Goal: Contribute content: Add original content to the website for others to see

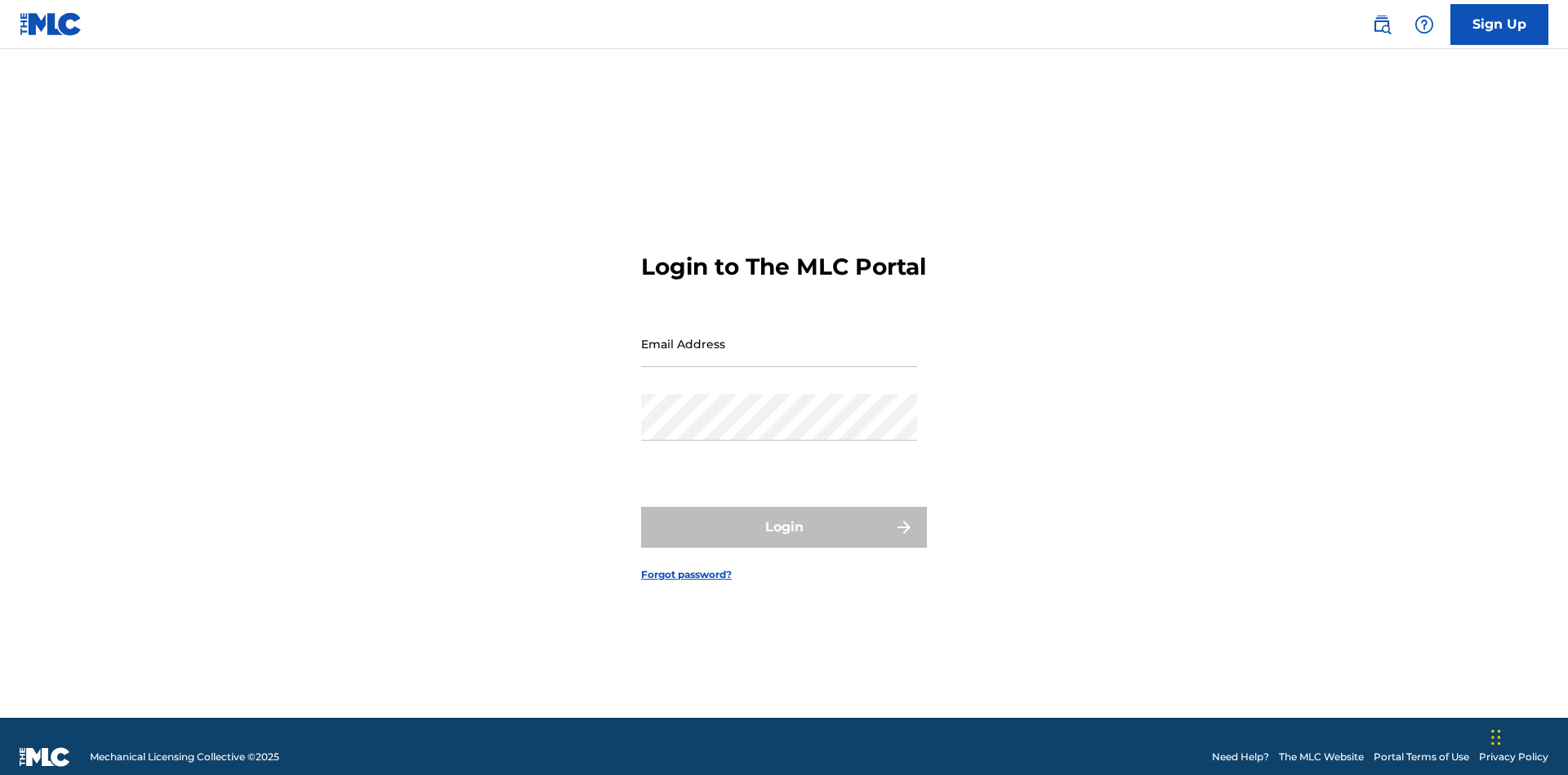
scroll to position [22, 0]
click at [780, 336] on input "Email Address" at bounding box center [780, 343] width 276 height 46
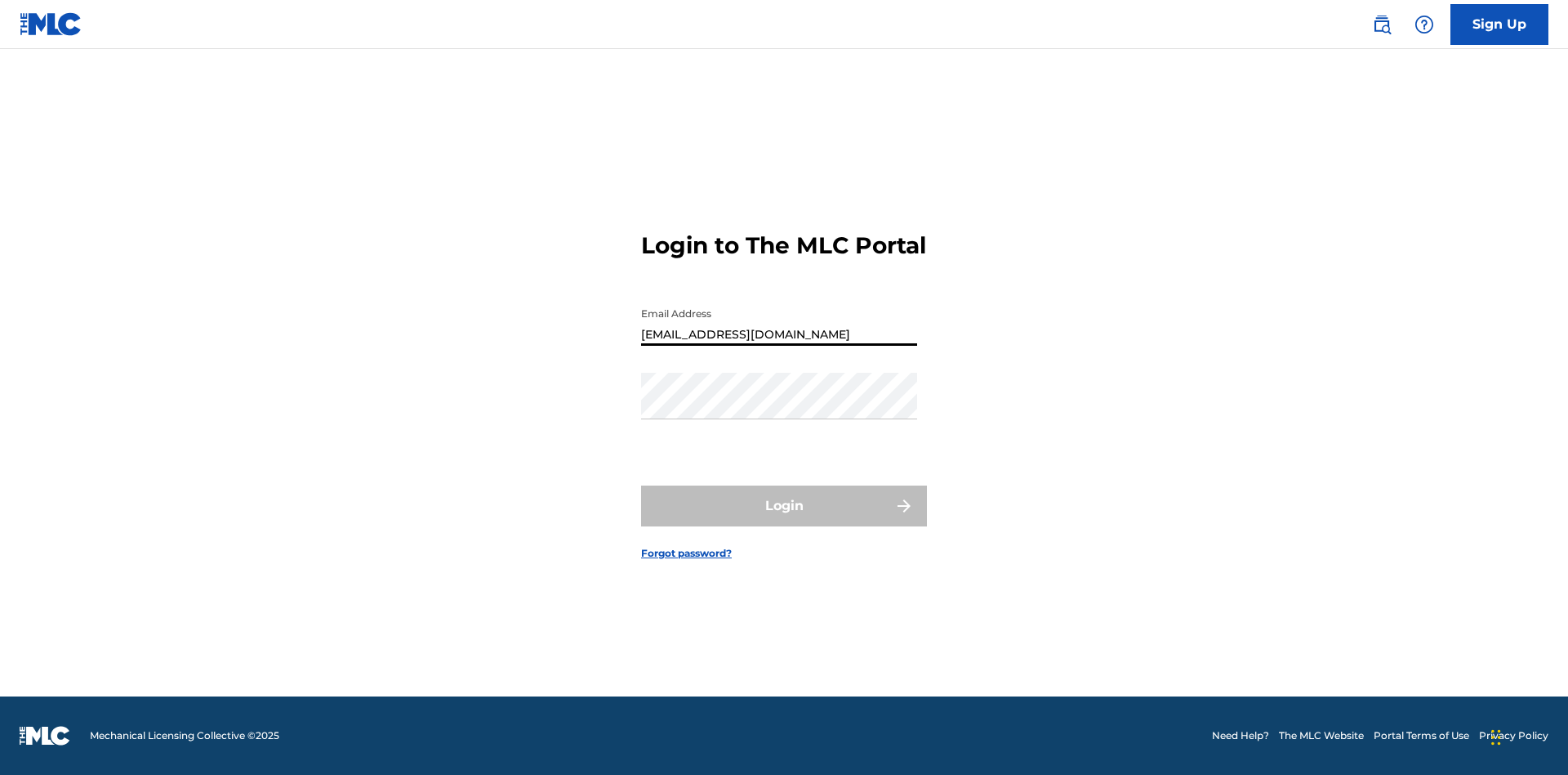
type input "[EMAIL_ADDRESS][DOMAIN_NAME]"
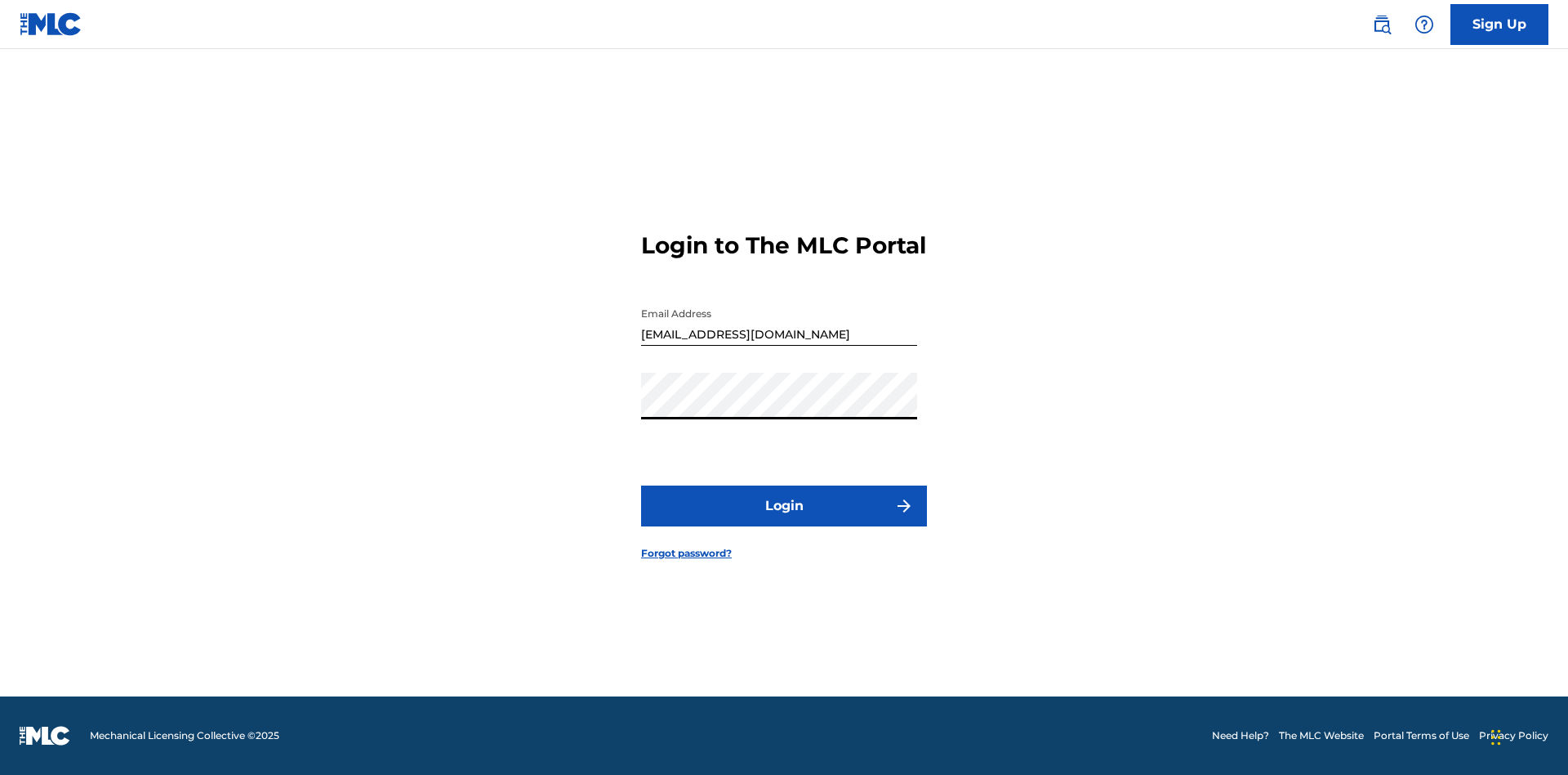
click at [784, 519] on button "Login" at bounding box center [784, 505] width 286 height 40
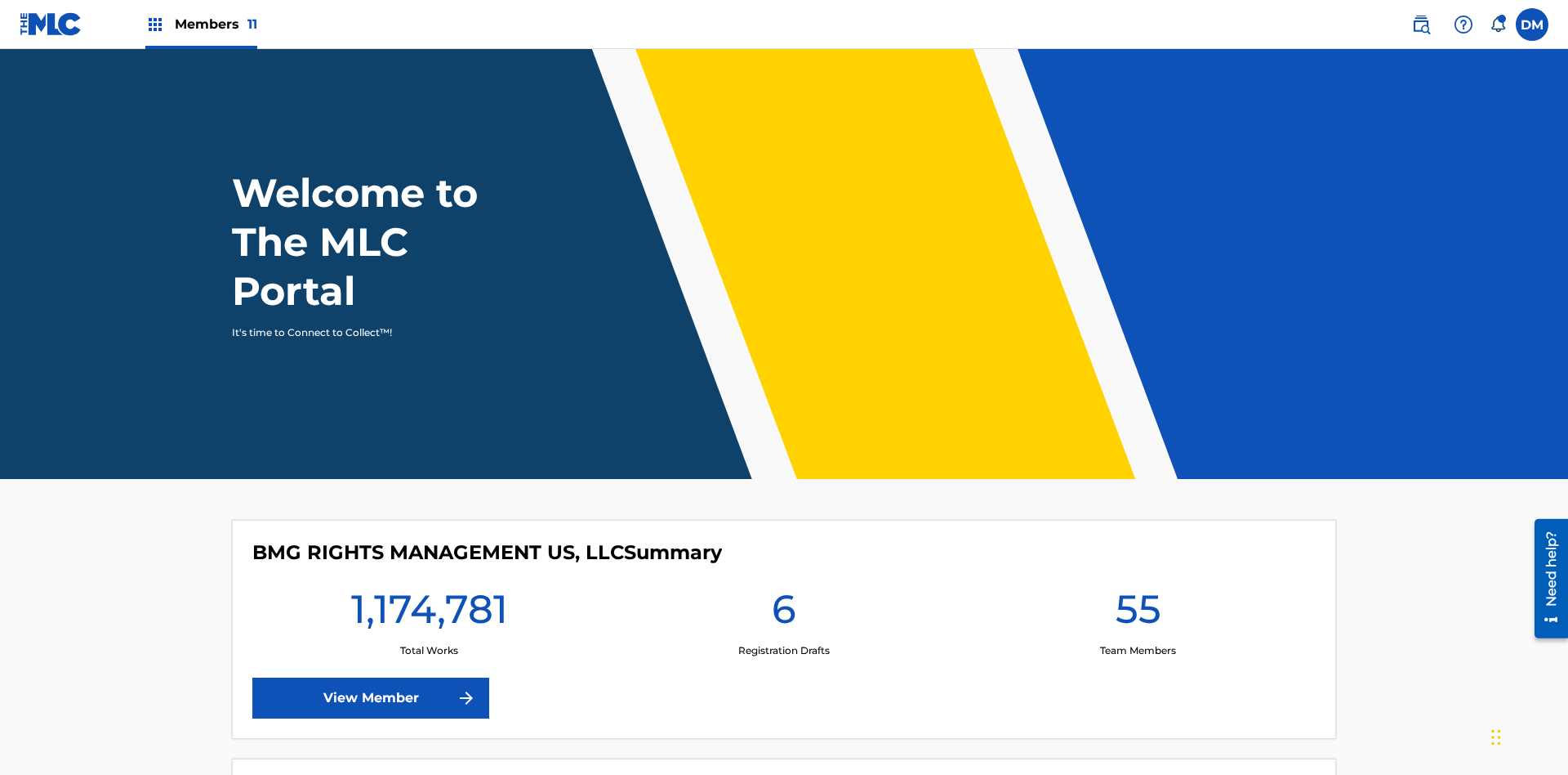
click at [201, 24] on span "Members 11" at bounding box center [216, 24] width 83 height 19
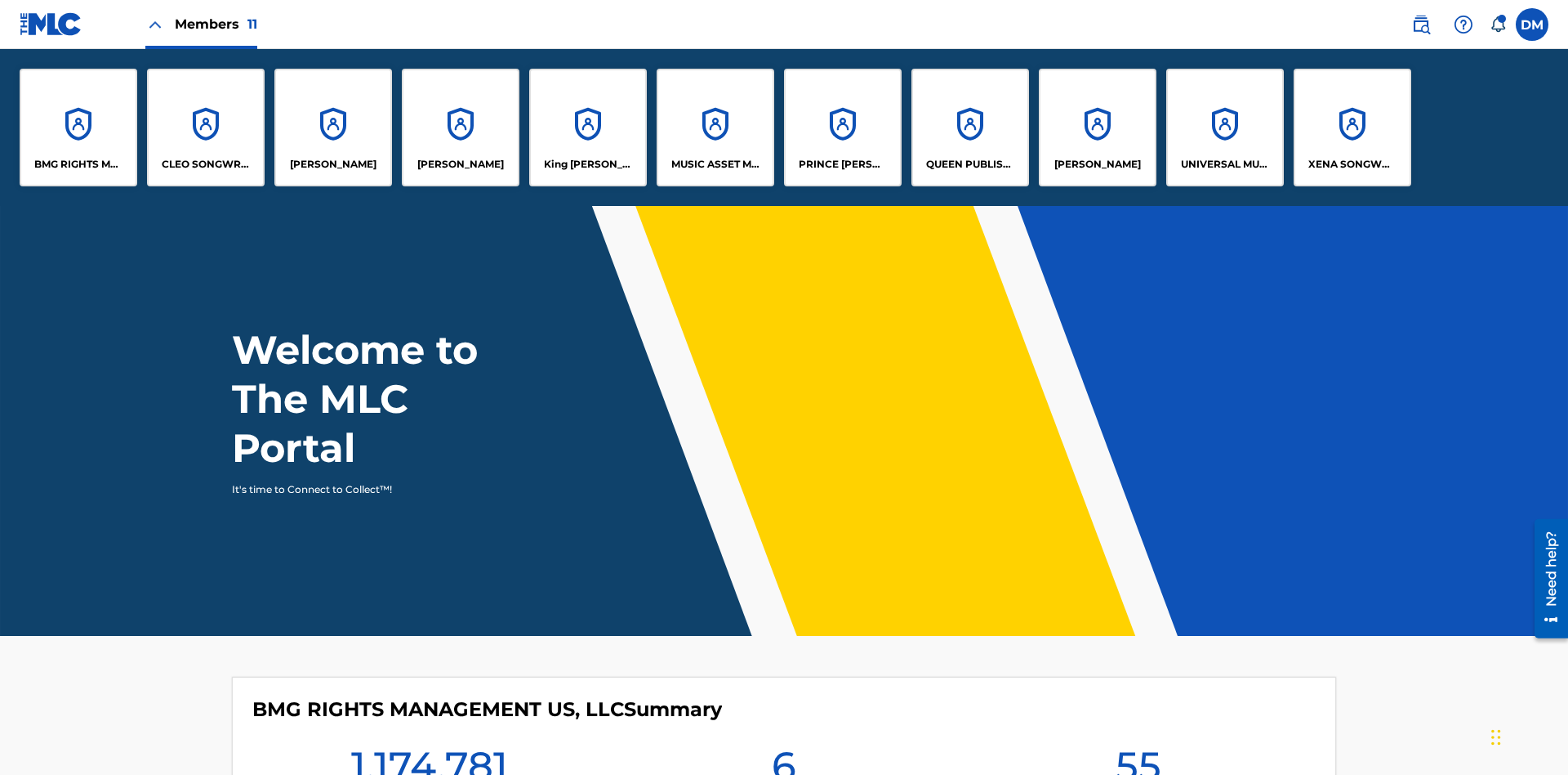
click at [1225, 164] on p "UNIVERSAL MUSIC PUB GROUP" at bounding box center [1226, 164] width 89 height 15
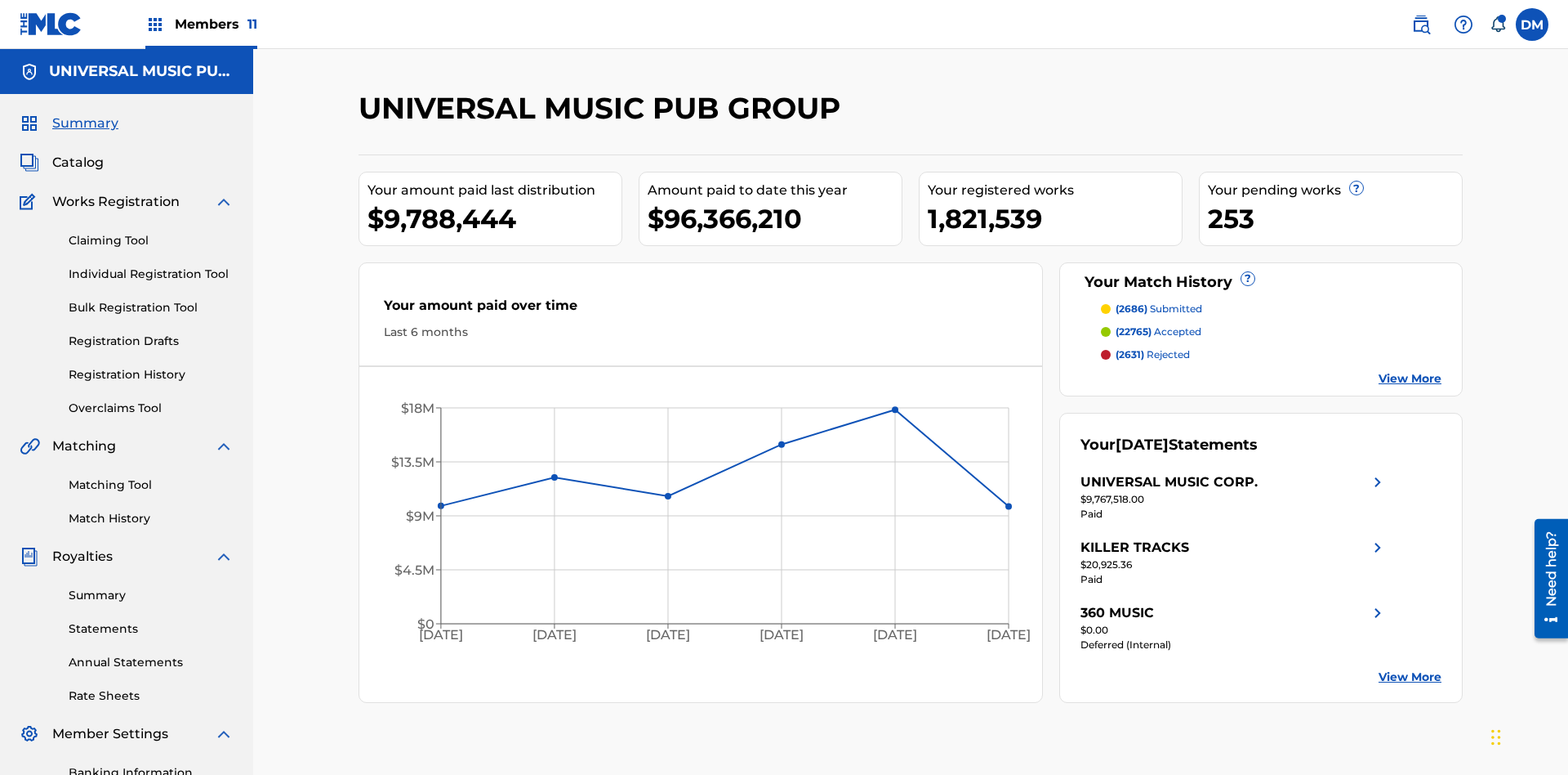
click at [151, 266] on link "Individual Registration Tool" at bounding box center [151, 273] width 165 height 17
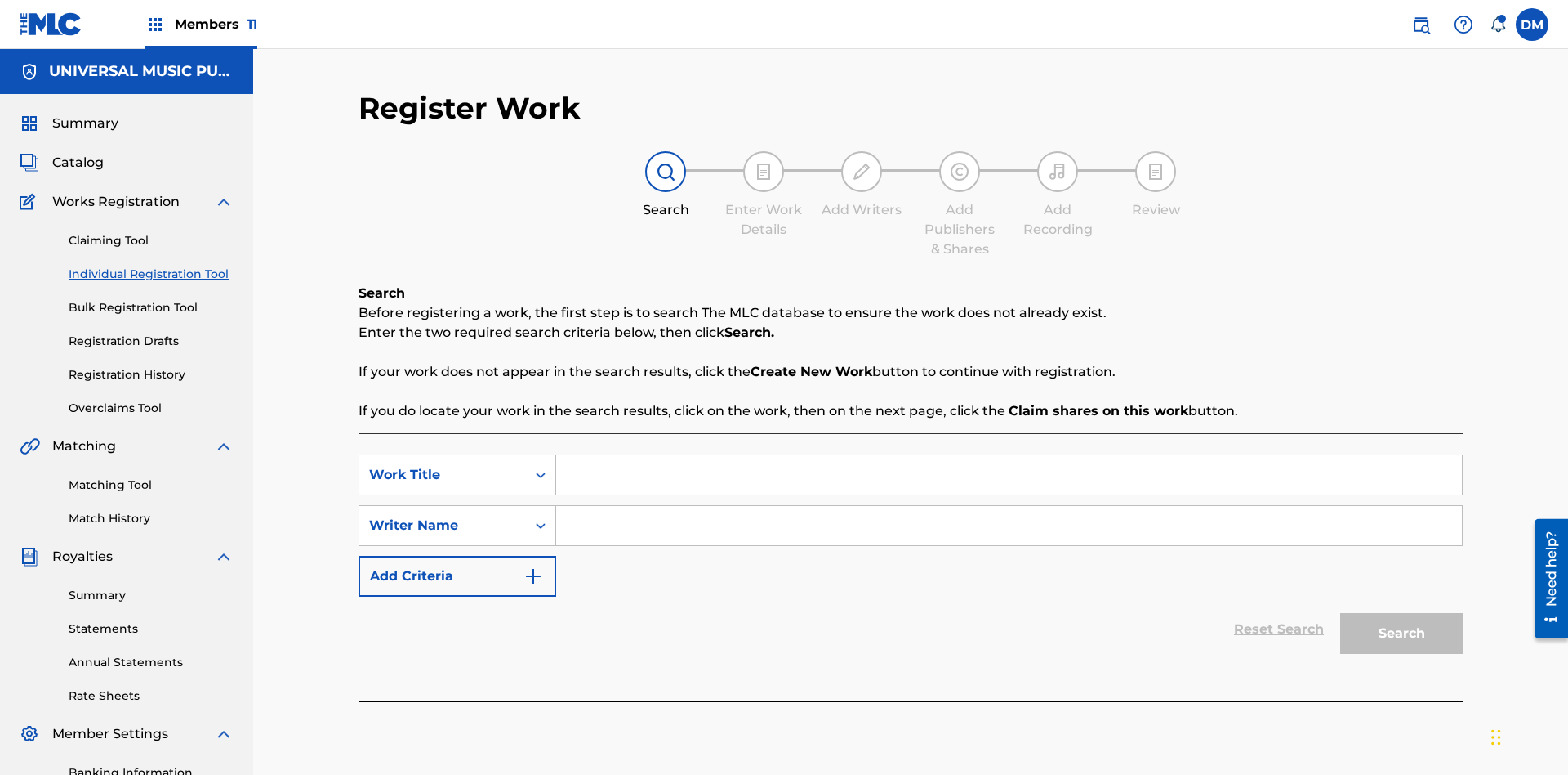
click at [1008, 455] on input "Search Form" at bounding box center [1009, 475] width 906 height 39
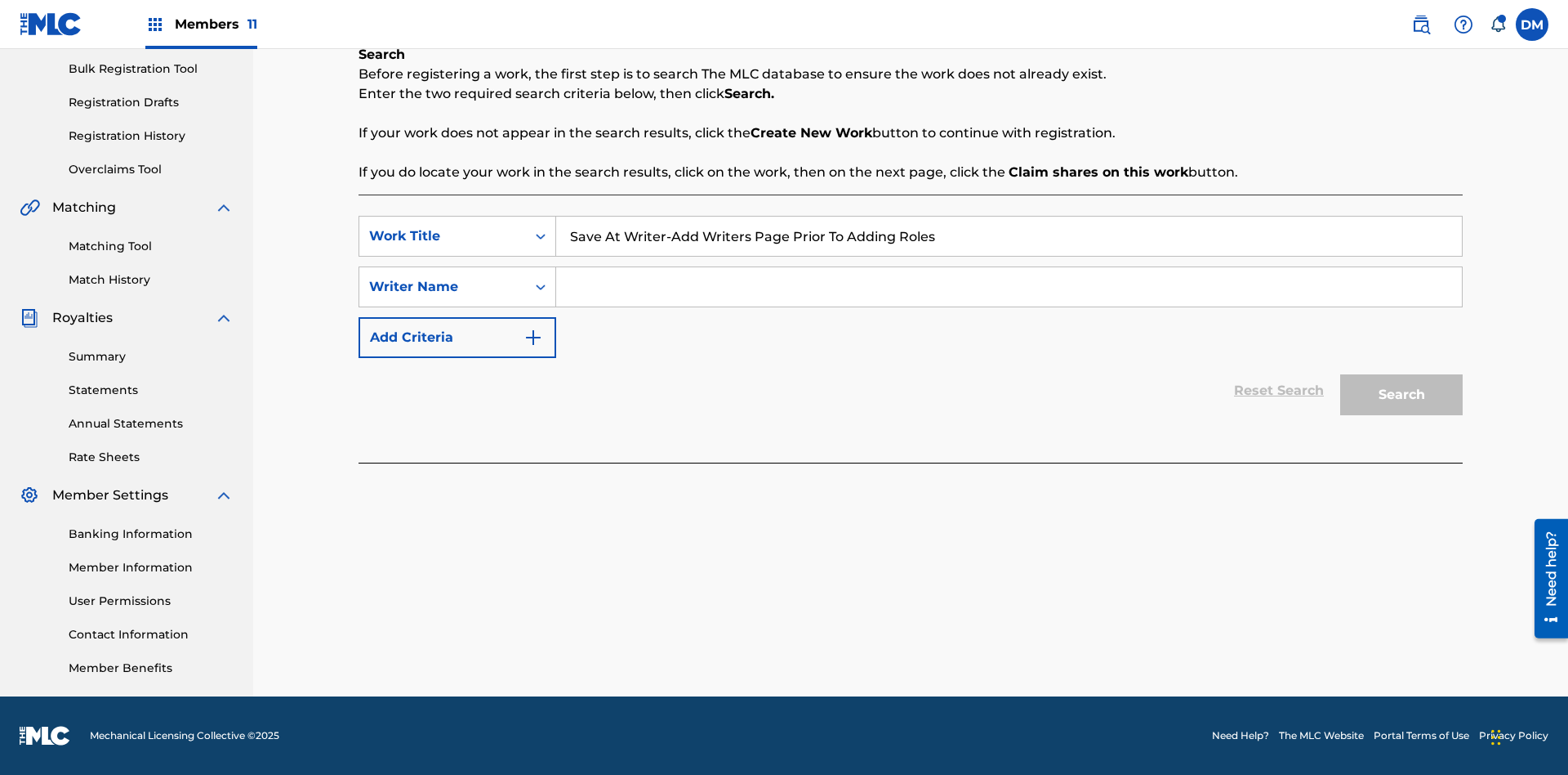
type input "Save At Writer-Add Writers Page Prior To Adding Roles"
click at [1008, 287] on input "Search Form" at bounding box center [1009, 287] width 906 height 39
type input "QWERTYUIOP"
click at [1401, 395] on button "Search" at bounding box center [1401, 394] width 122 height 40
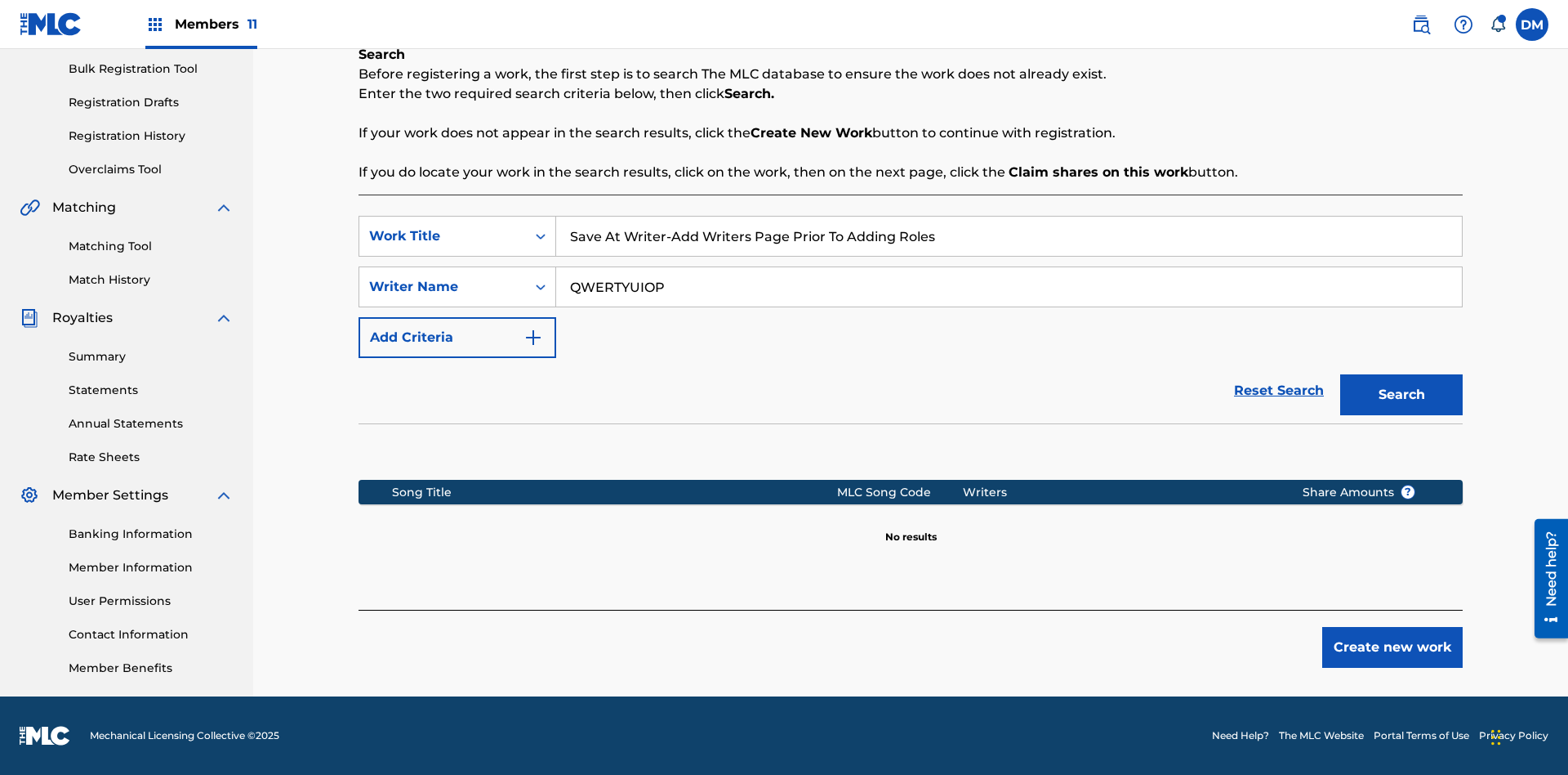
click at [1392, 648] on button "Create new work" at bounding box center [1392, 647] width 140 height 40
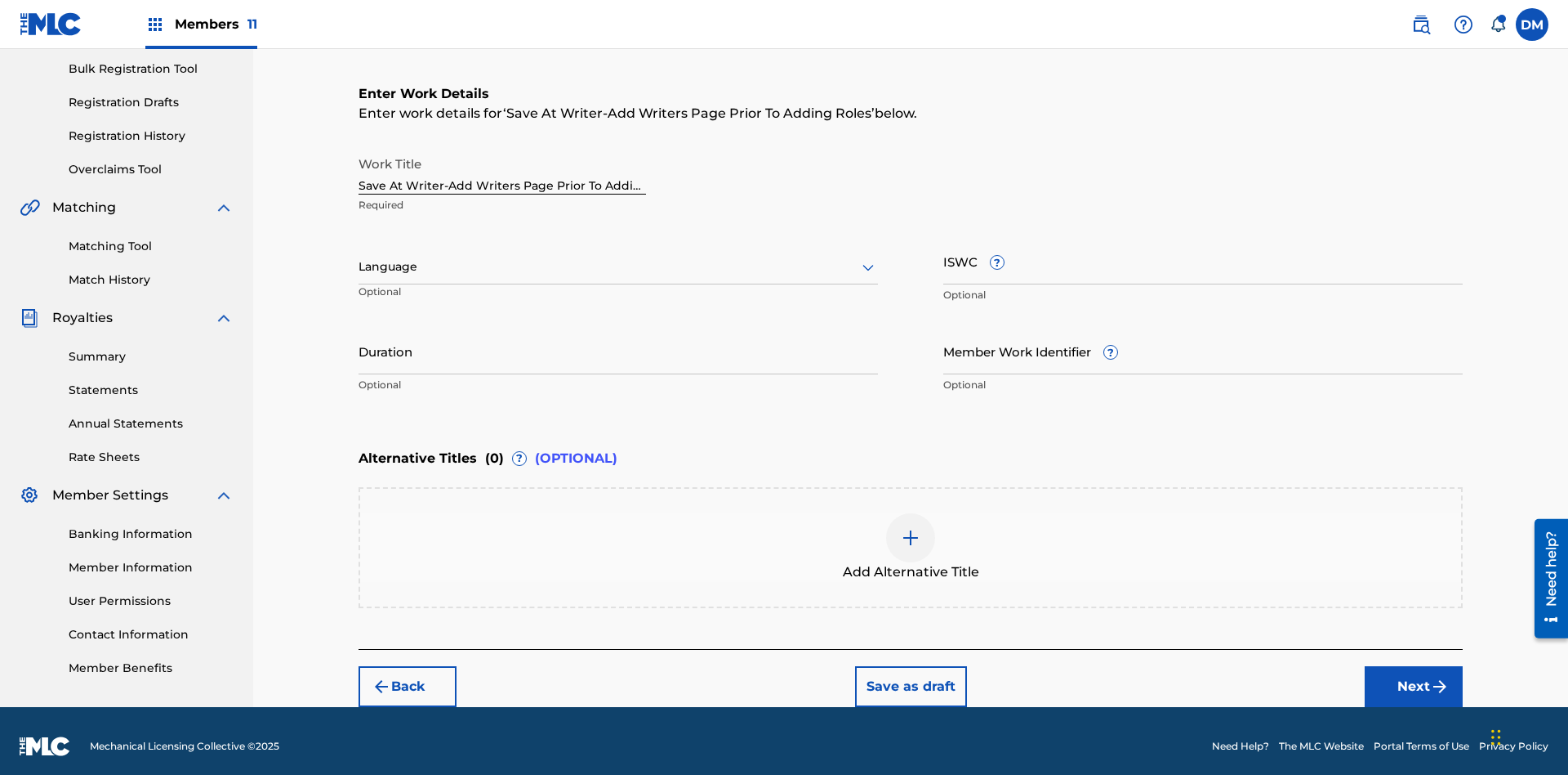
click at [619, 340] on input "Duration" at bounding box center [618, 350] width 519 height 46
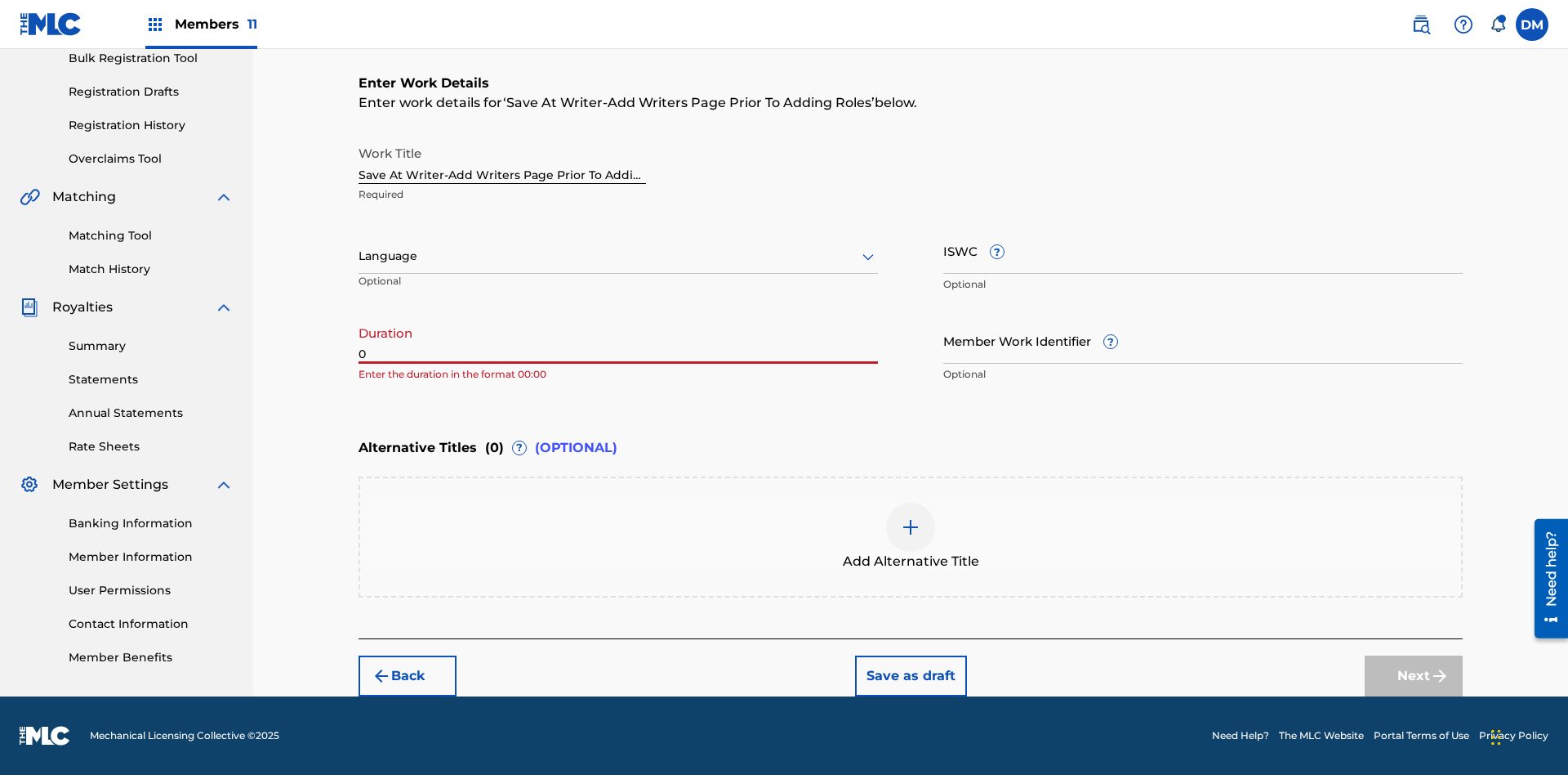
click at [619, 340] on input "0" at bounding box center [618, 340] width 519 height 46
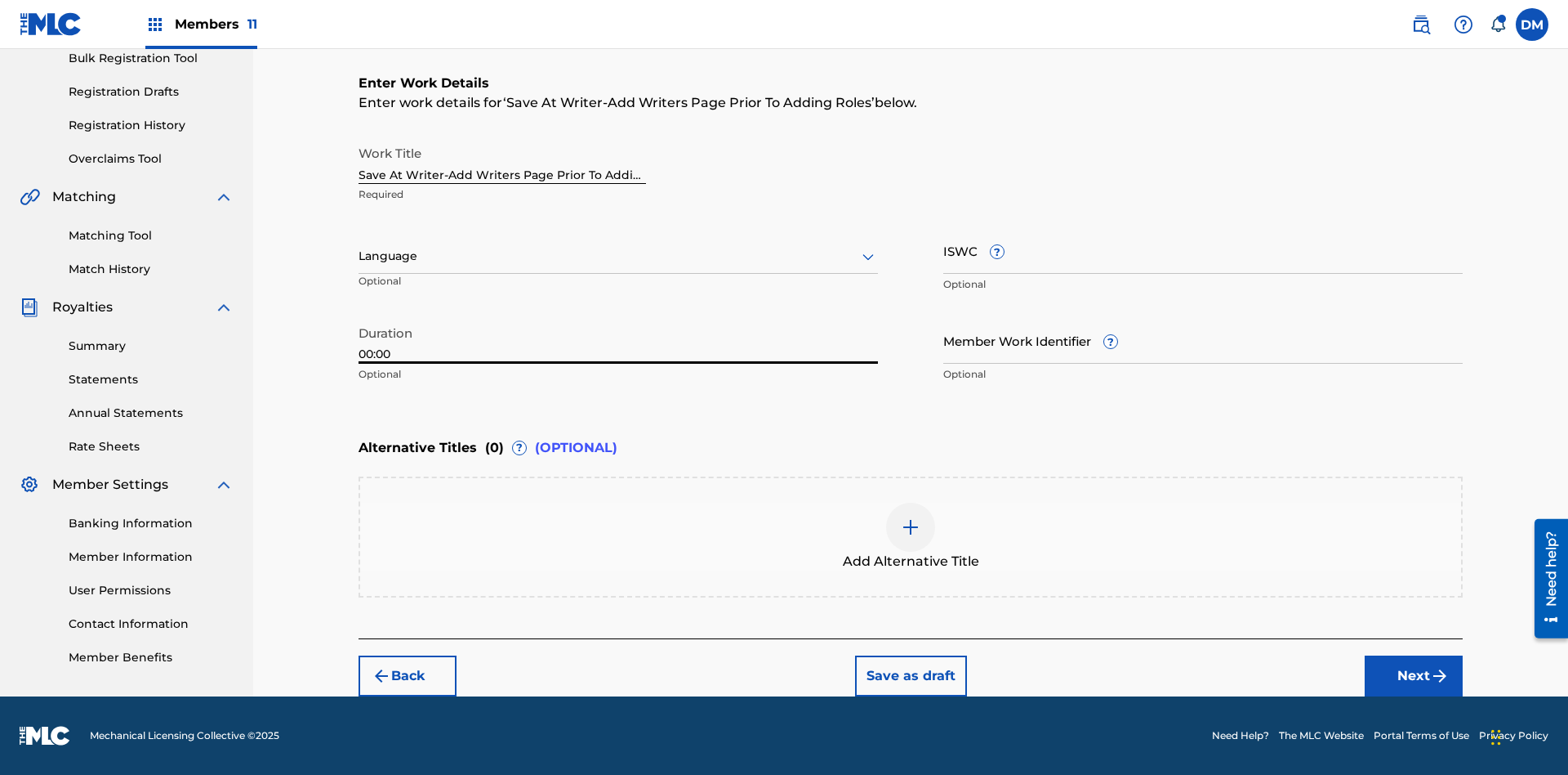
type input "00:00"
click at [868, 257] on icon at bounding box center [868, 257] width 20 height 20
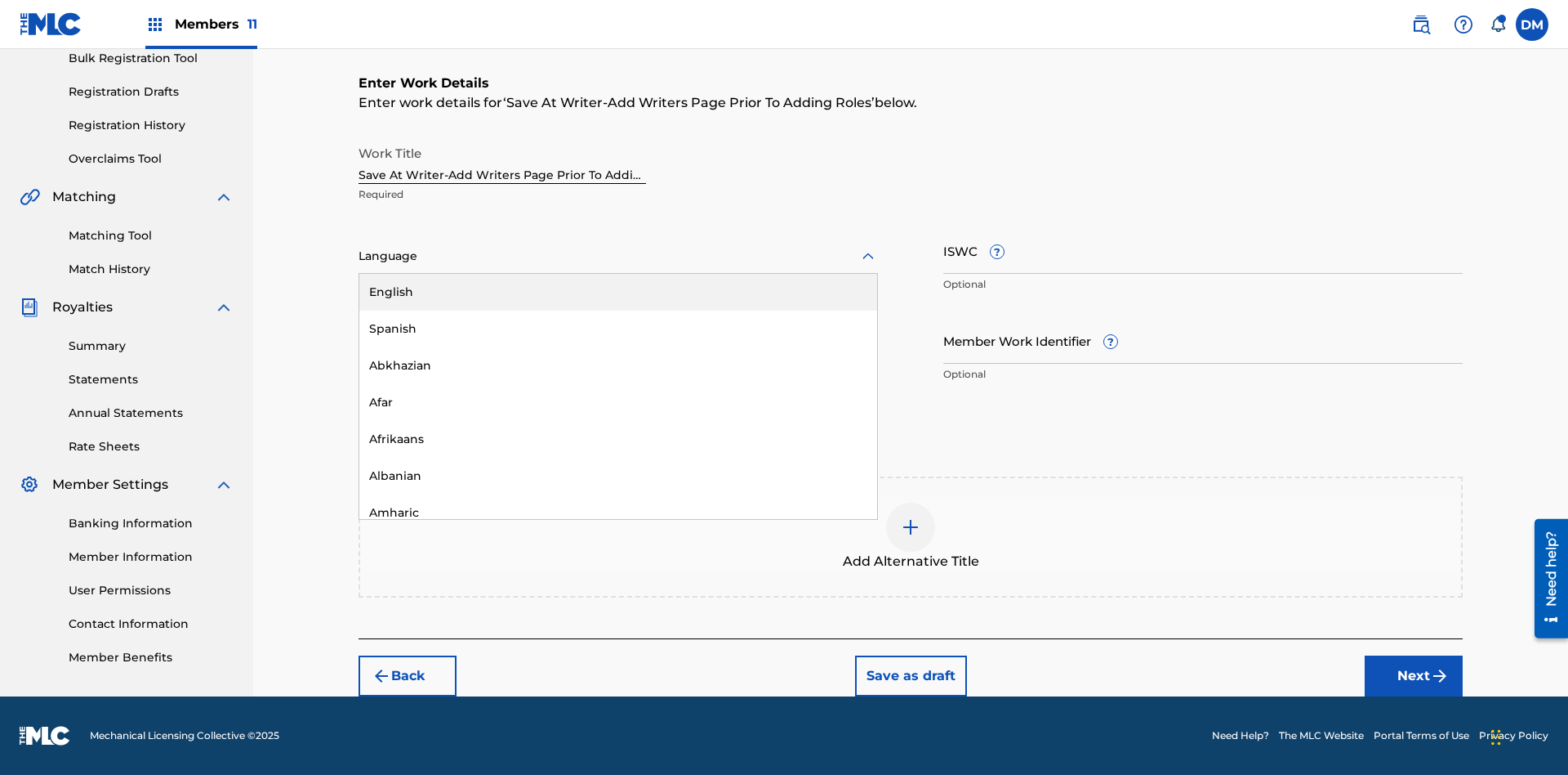
click at [619, 402] on div "Afar" at bounding box center [618, 402] width 518 height 37
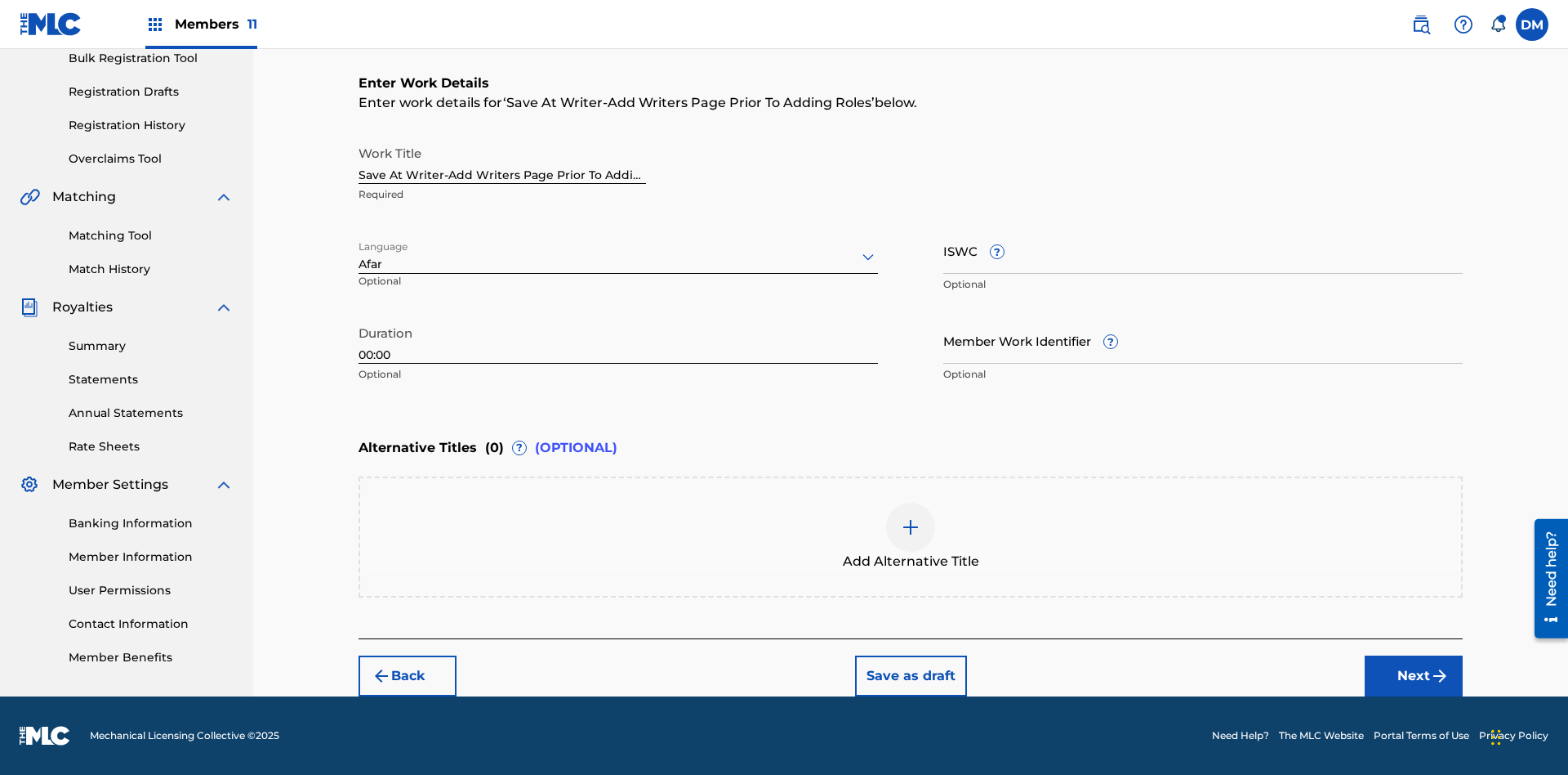
click at [1203, 340] on input "Member Work Identifier ?" at bounding box center [1203, 340] width 519 height 46
type input "[PHONE_NUMBER]"
click at [1203, 250] on input "ISWC ?" at bounding box center [1203, 250] width 519 height 46
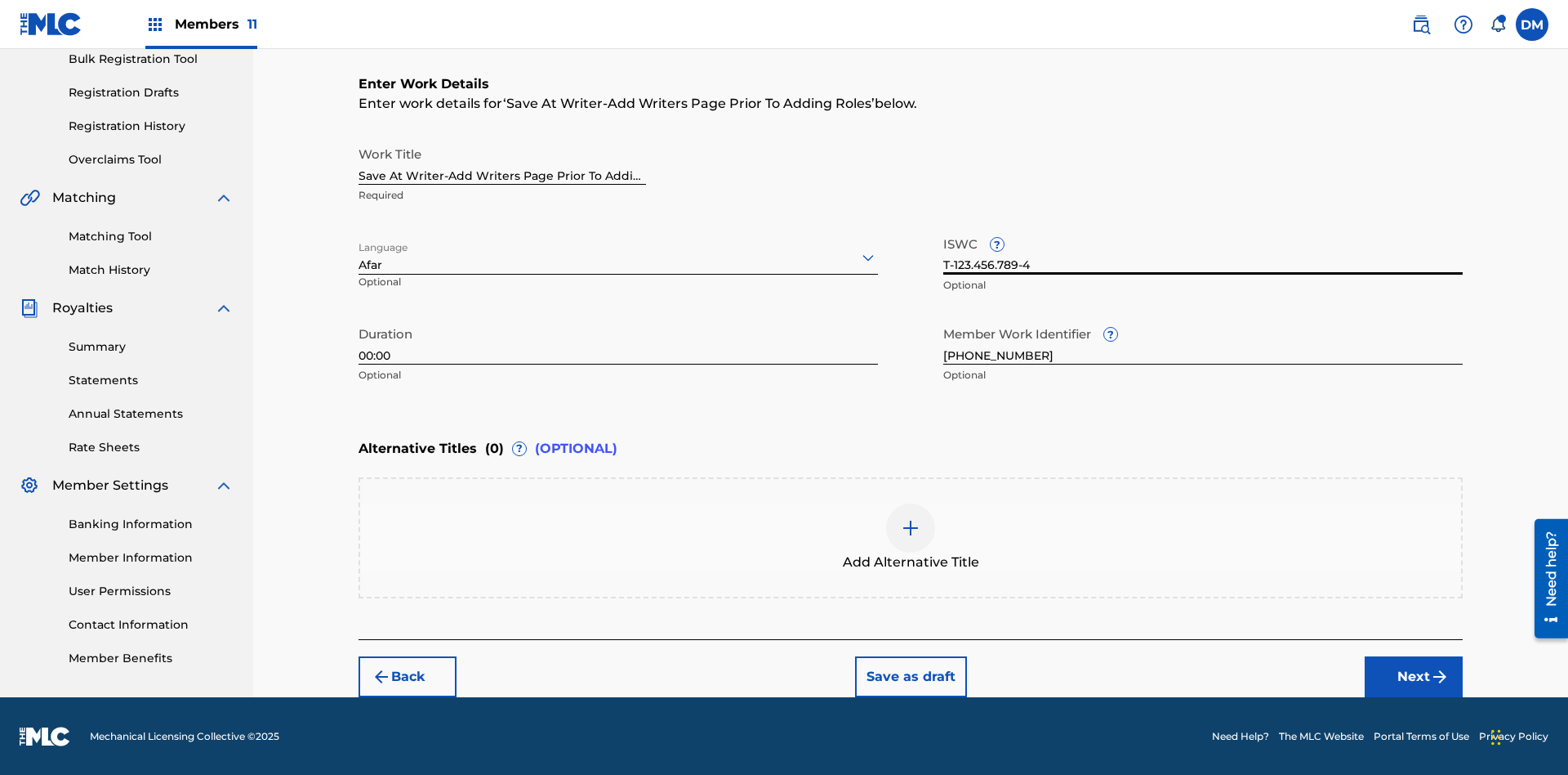
type input "T-123.456.789-4"
click at [911, 536] on img at bounding box center [911, 528] width 20 height 20
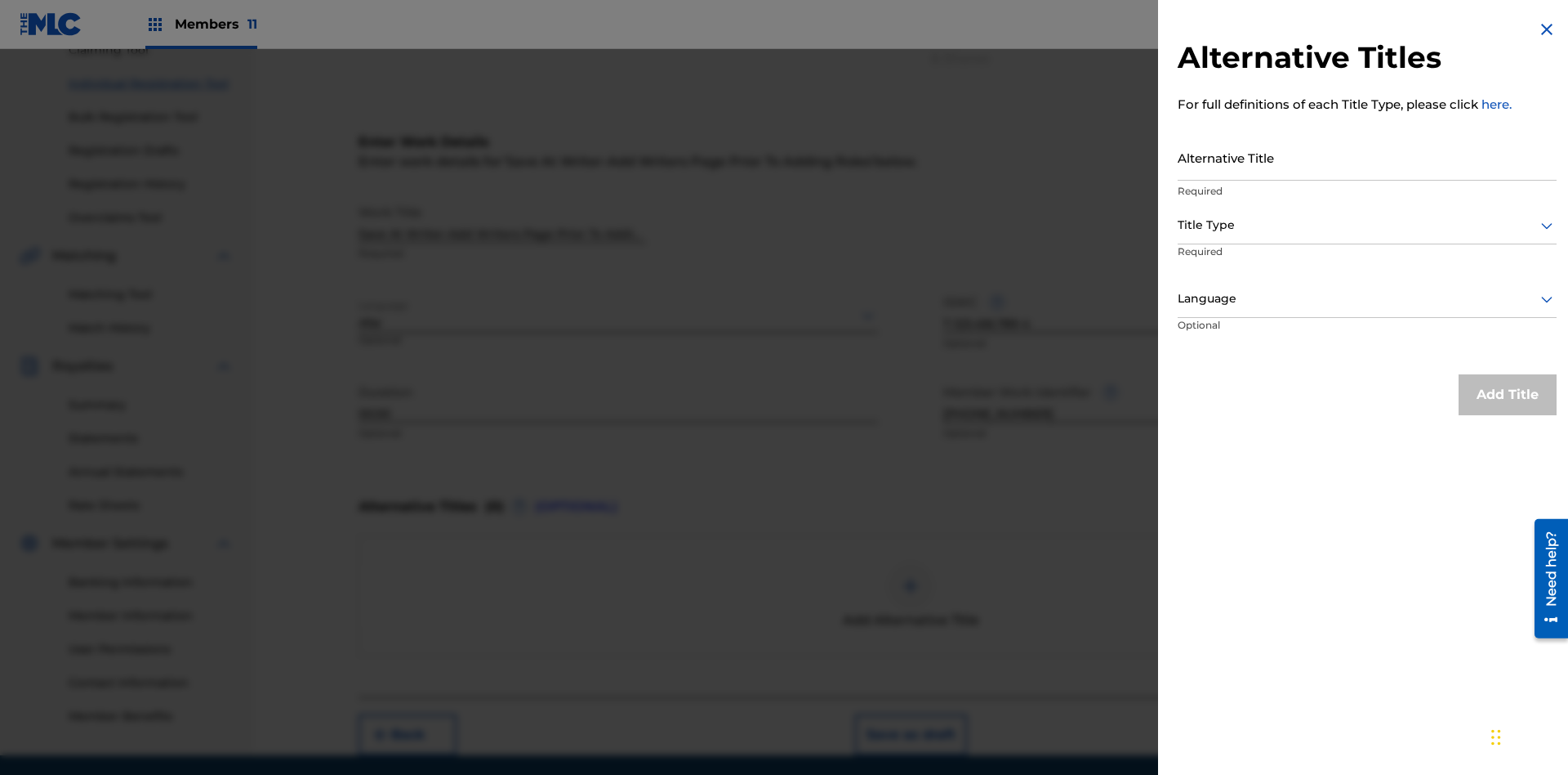
click at [1367, 157] on input "Alternative Title" at bounding box center [1367, 157] width 379 height 46
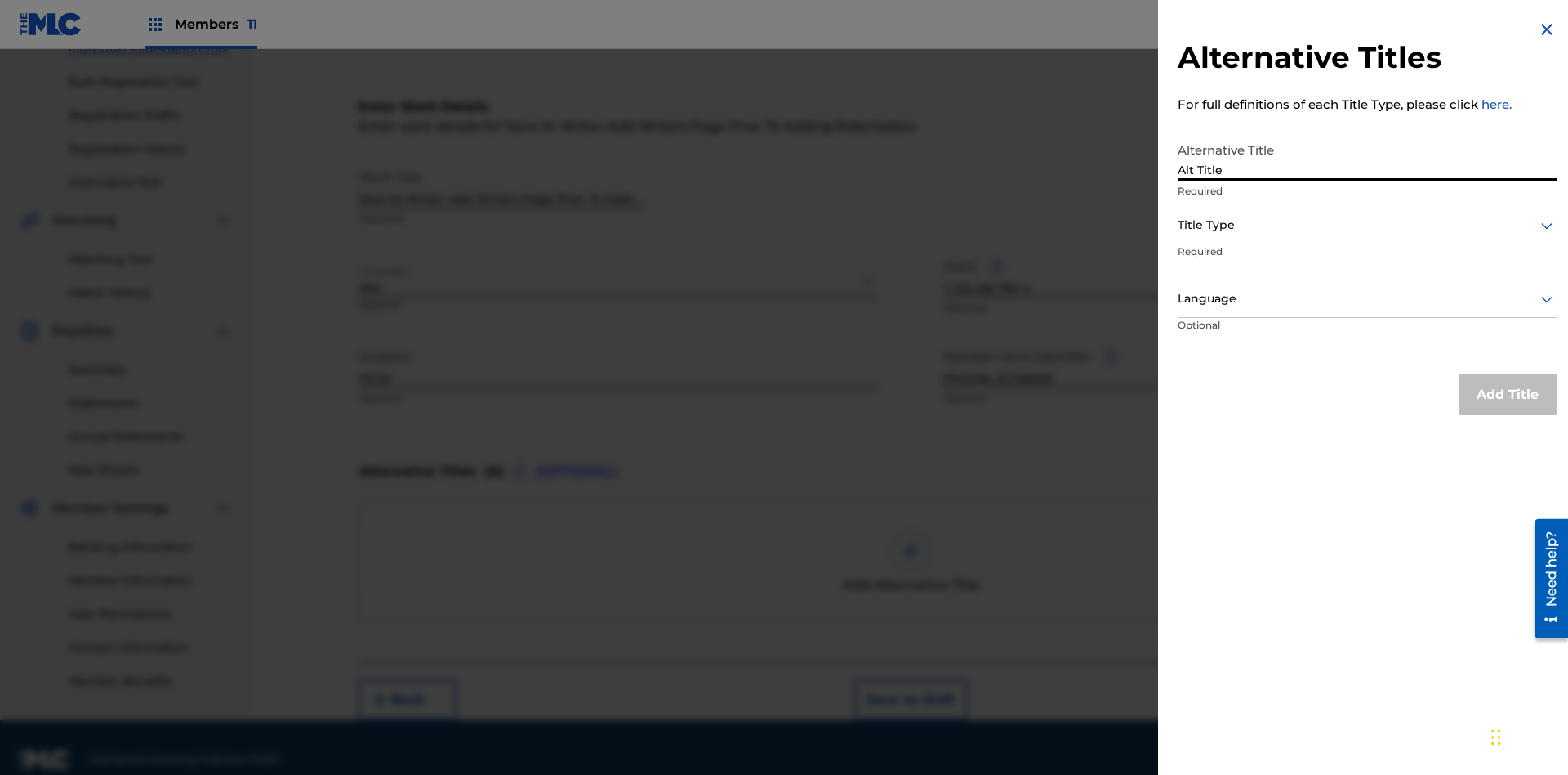
type input "Alt Title"
click at [1367, 225] on div at bounding box center [1367, 225] width 379 height 21
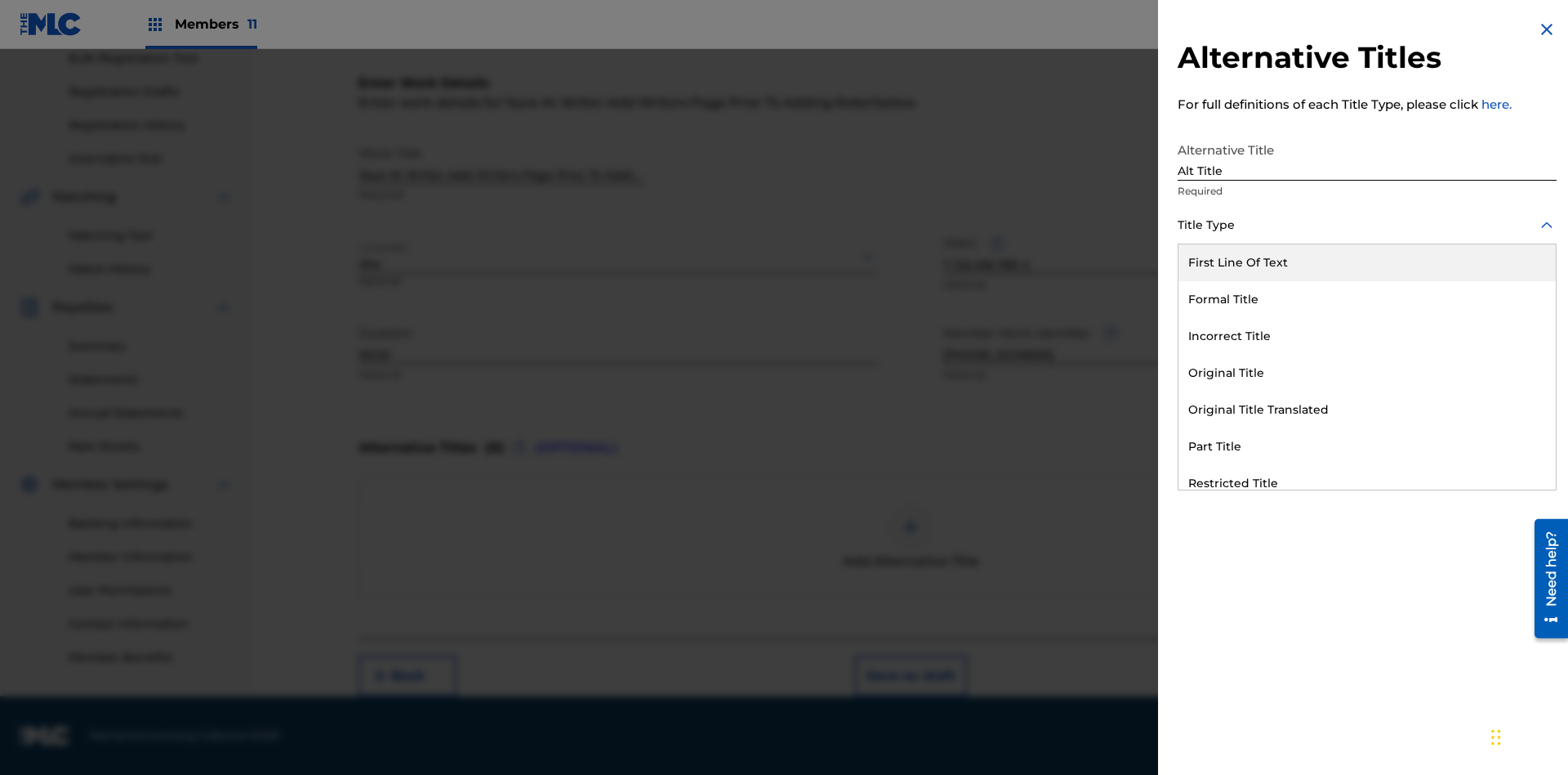
click at [1367, 372] on div "Original Title" at bounding box center [1367, 372] width 377 height 37
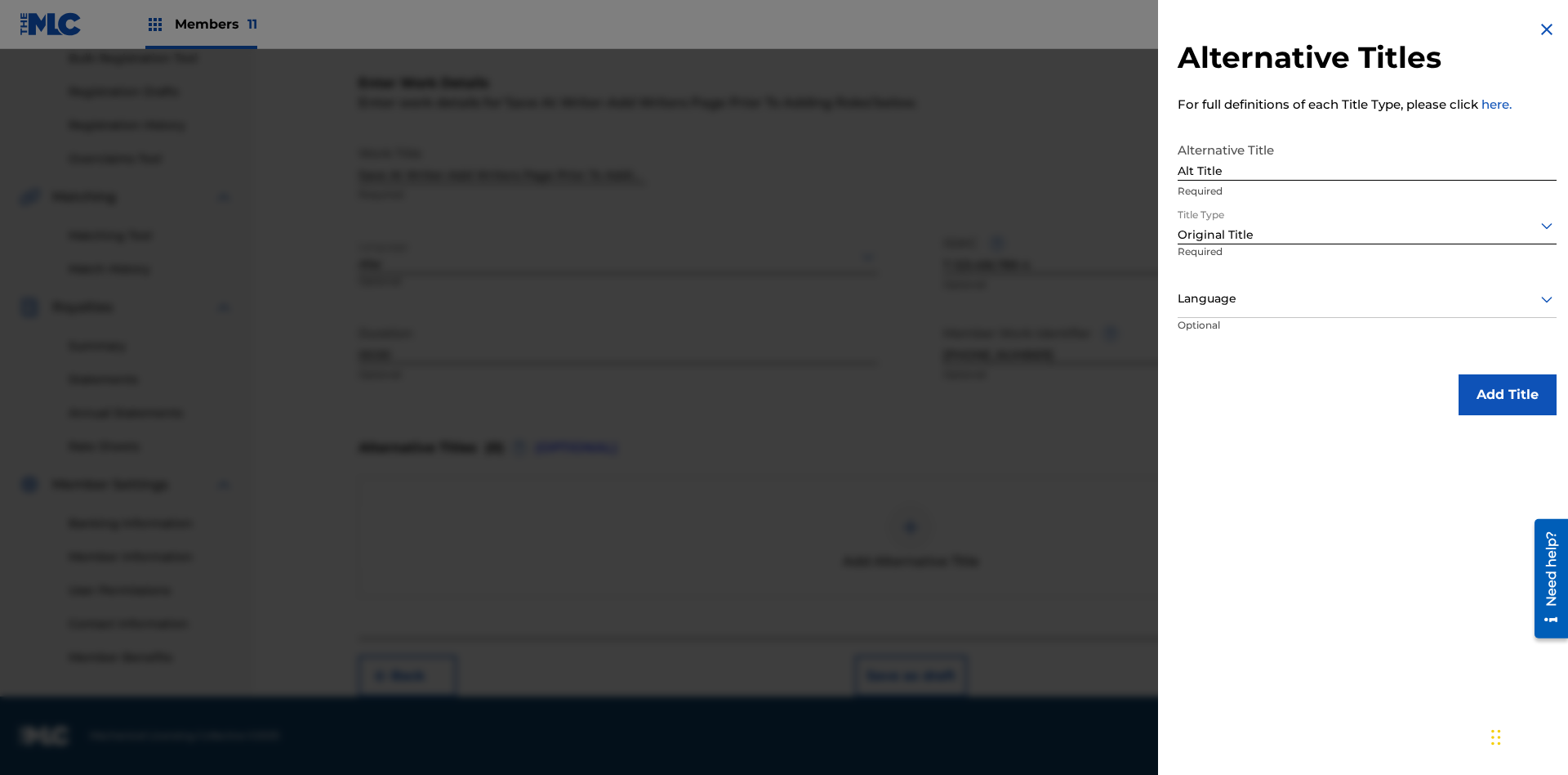
click at [1367, 298] on div at bounding box center [1367, 298] width 379 height 21
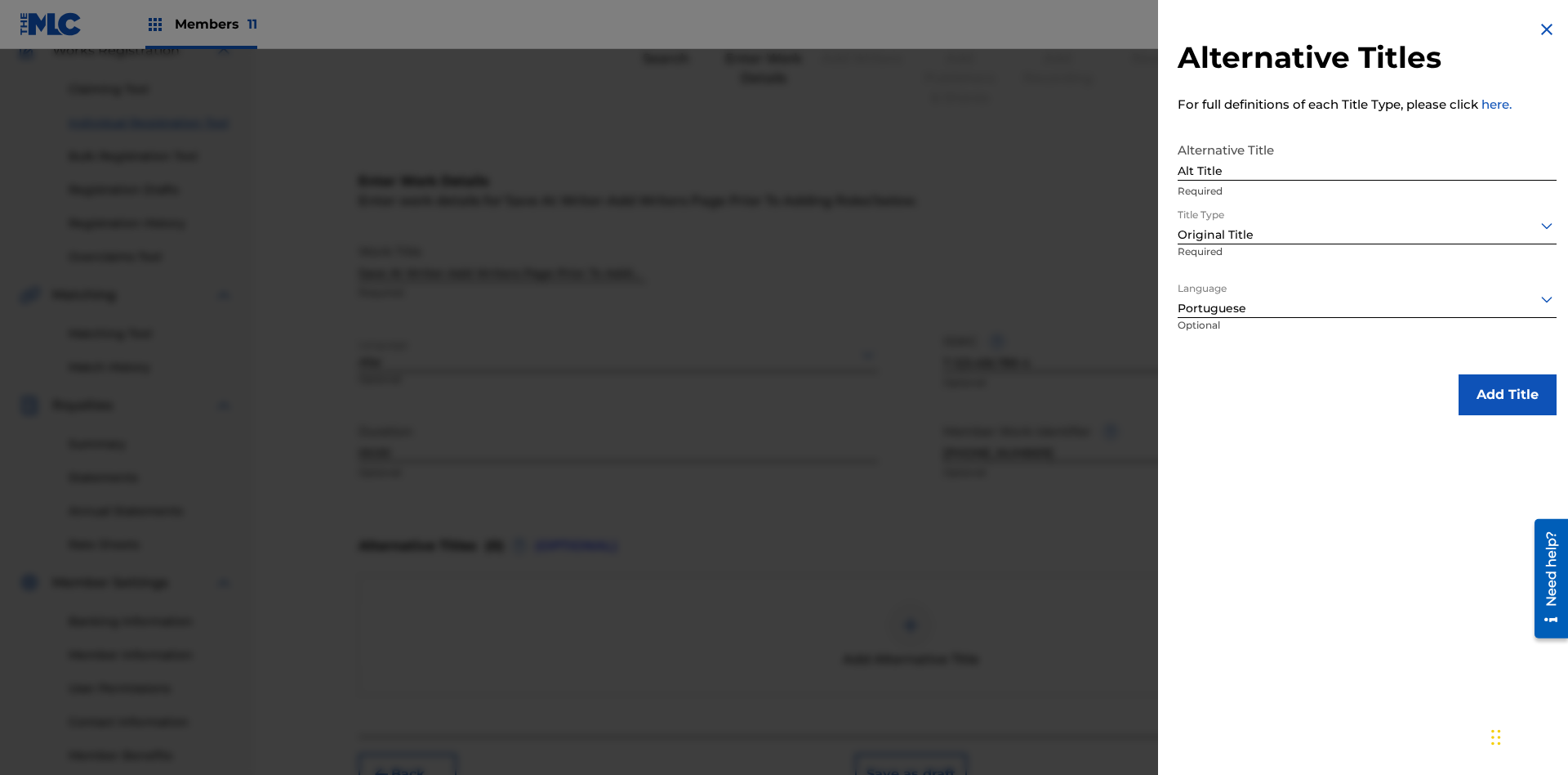
click at [1508, 394] on button "Add Title" at bounding box center [1507, 394] width 98 height 40
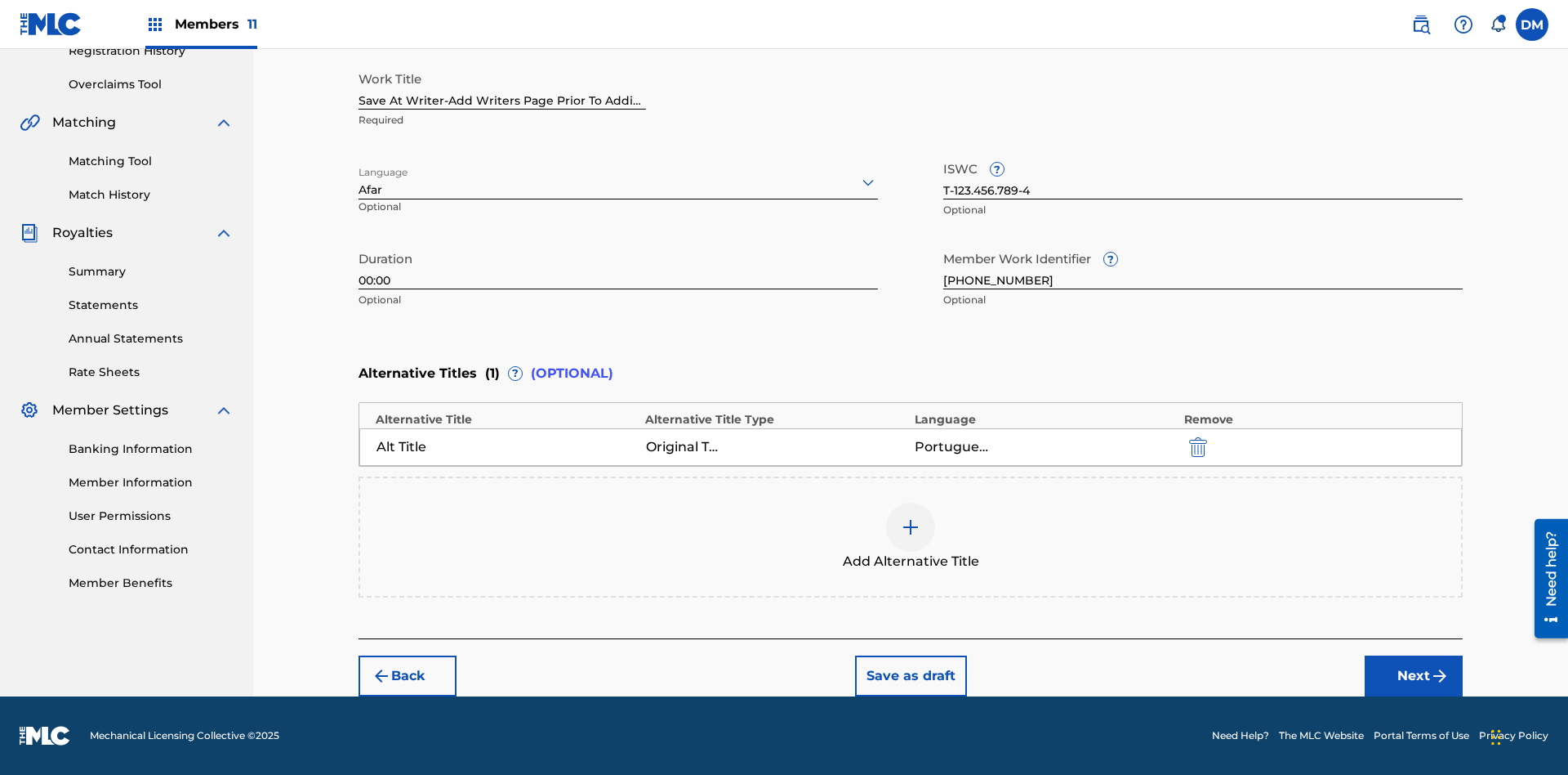
click at [1414, 675] on button "Next" at bounding box center [1413, 675] width 98 height 40
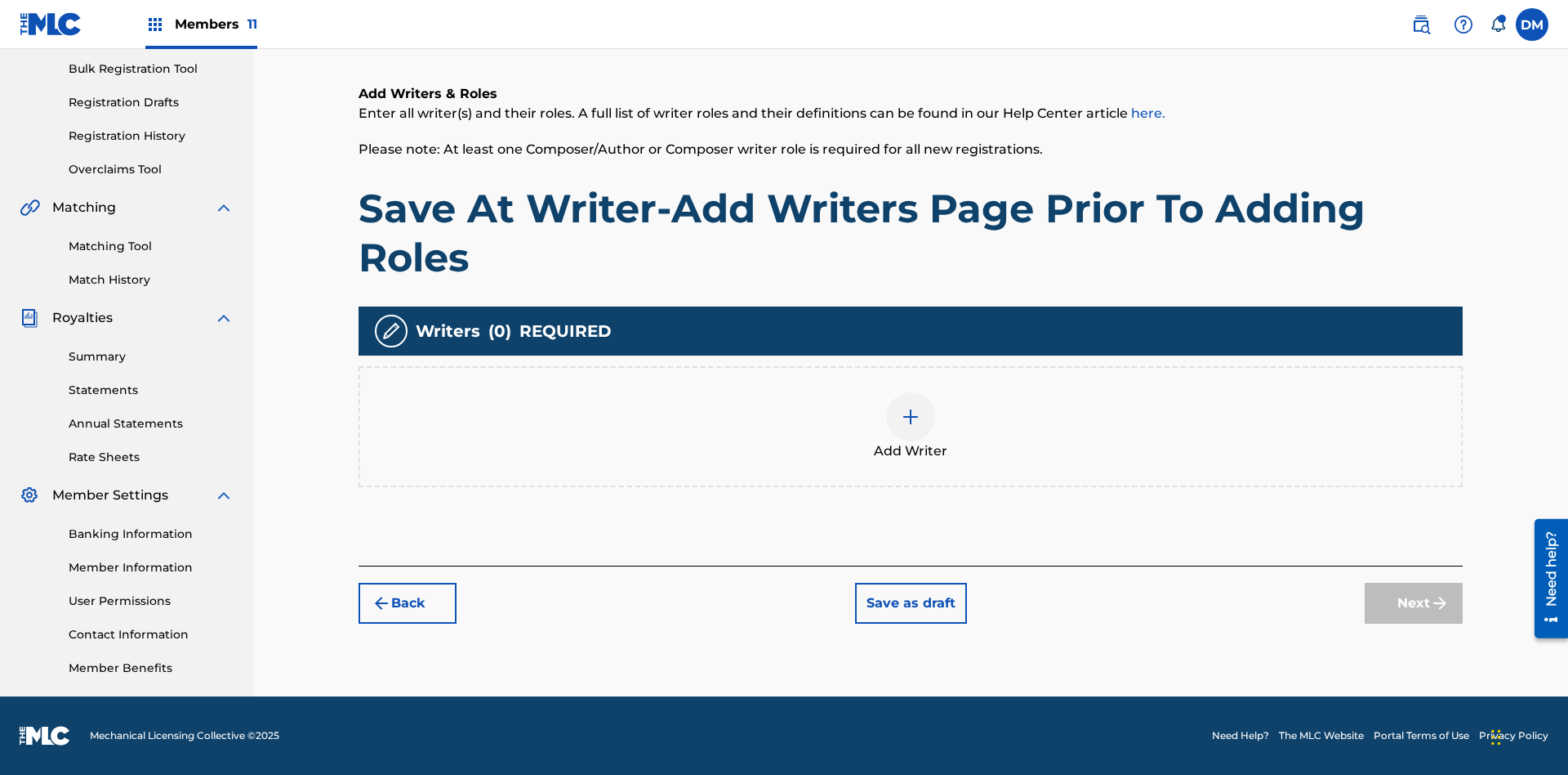
scroll to position [239, 0]
click at [911, 426] on img at bounding box center [911, 417] width 20 height 20
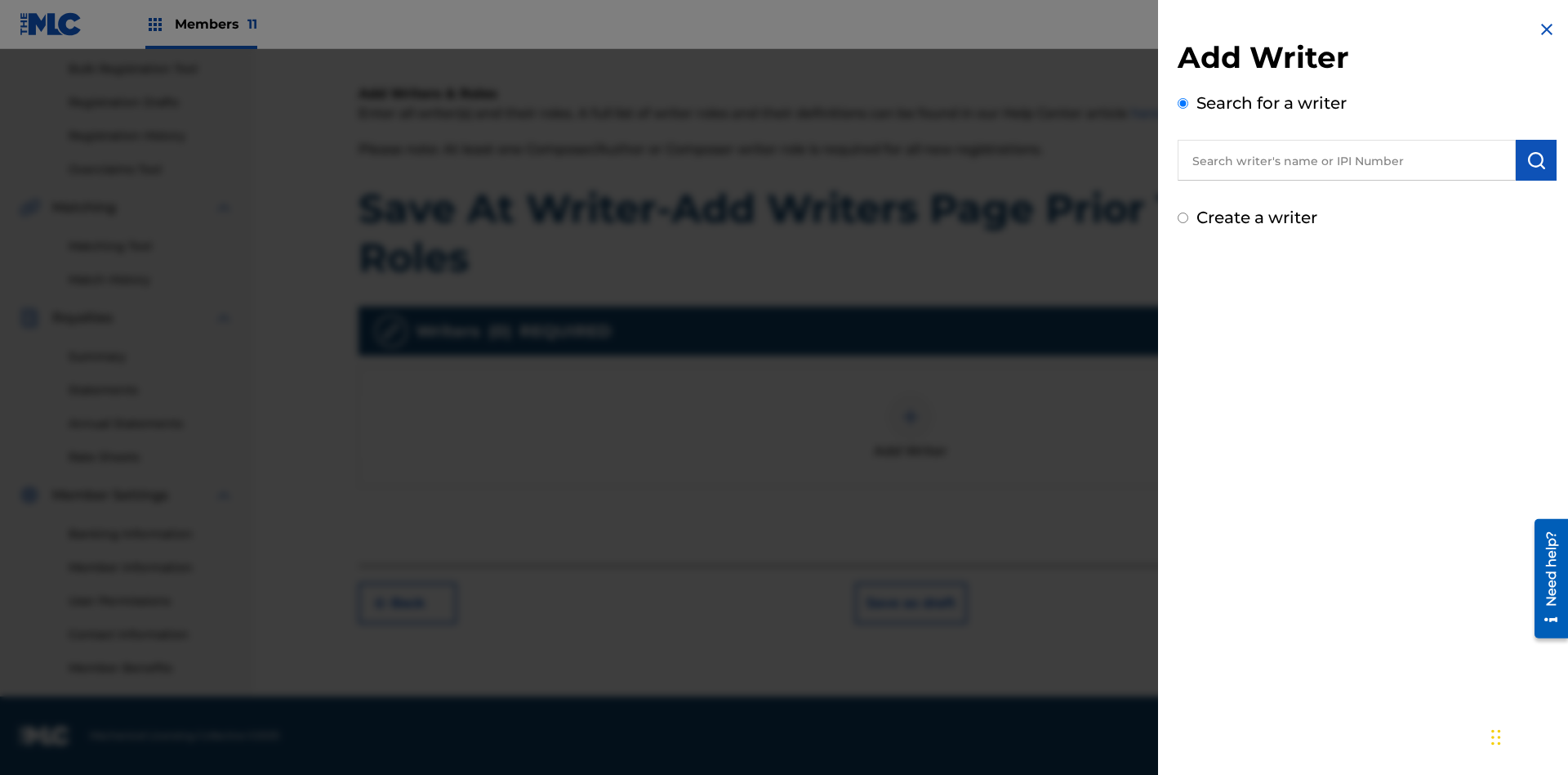
click at [1347, 160] on input "text" at bounding box center [1346, 160] width 338 height 40
type input "[PERSON_NAME]"
click at [1536, 160] on img "submit" at bounding box center [1536, 160] width 20 height 20
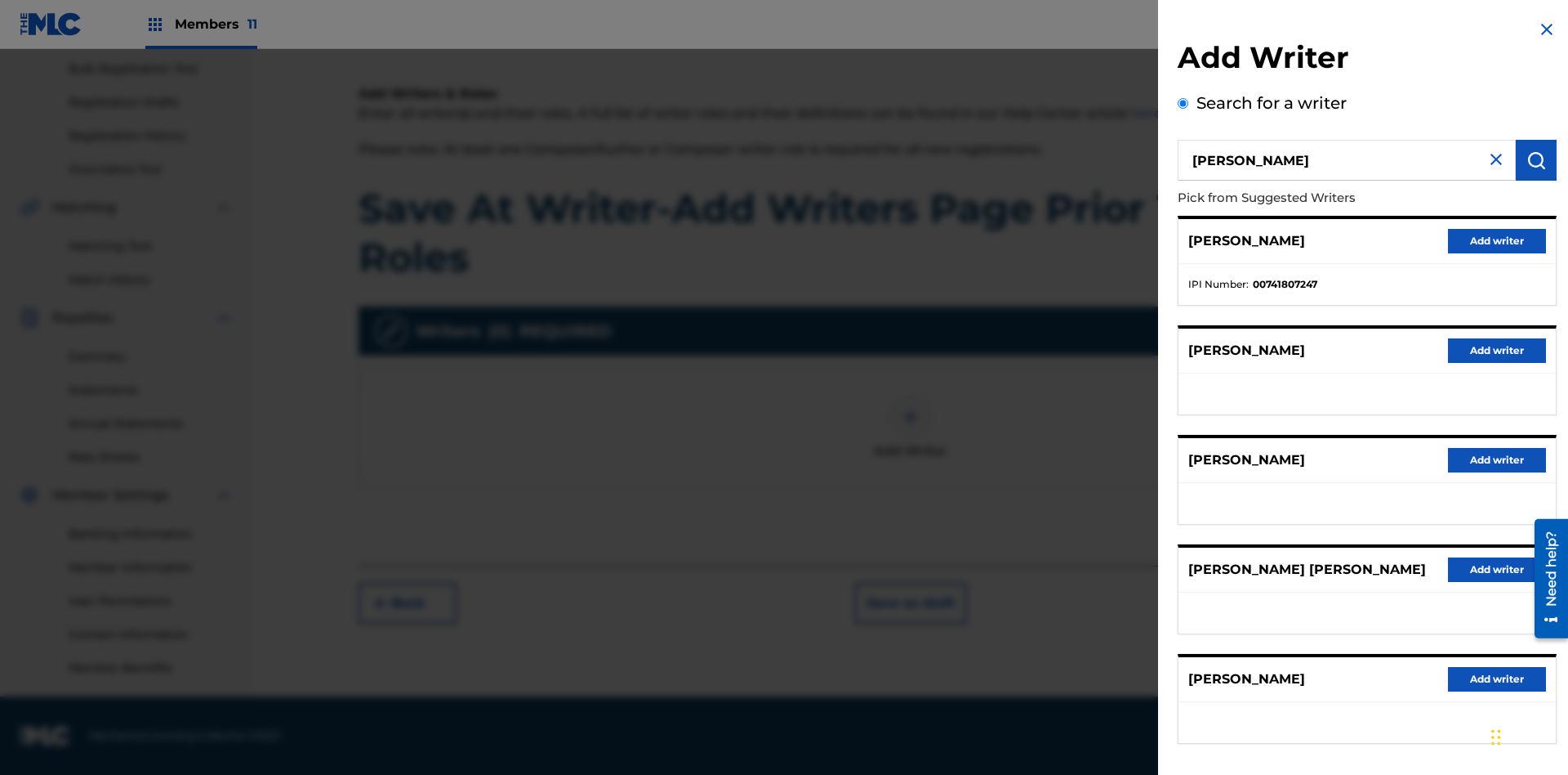
click at [1497, 240] on button "Add writer" at bounding box center [1496, 241] width 98 height 25
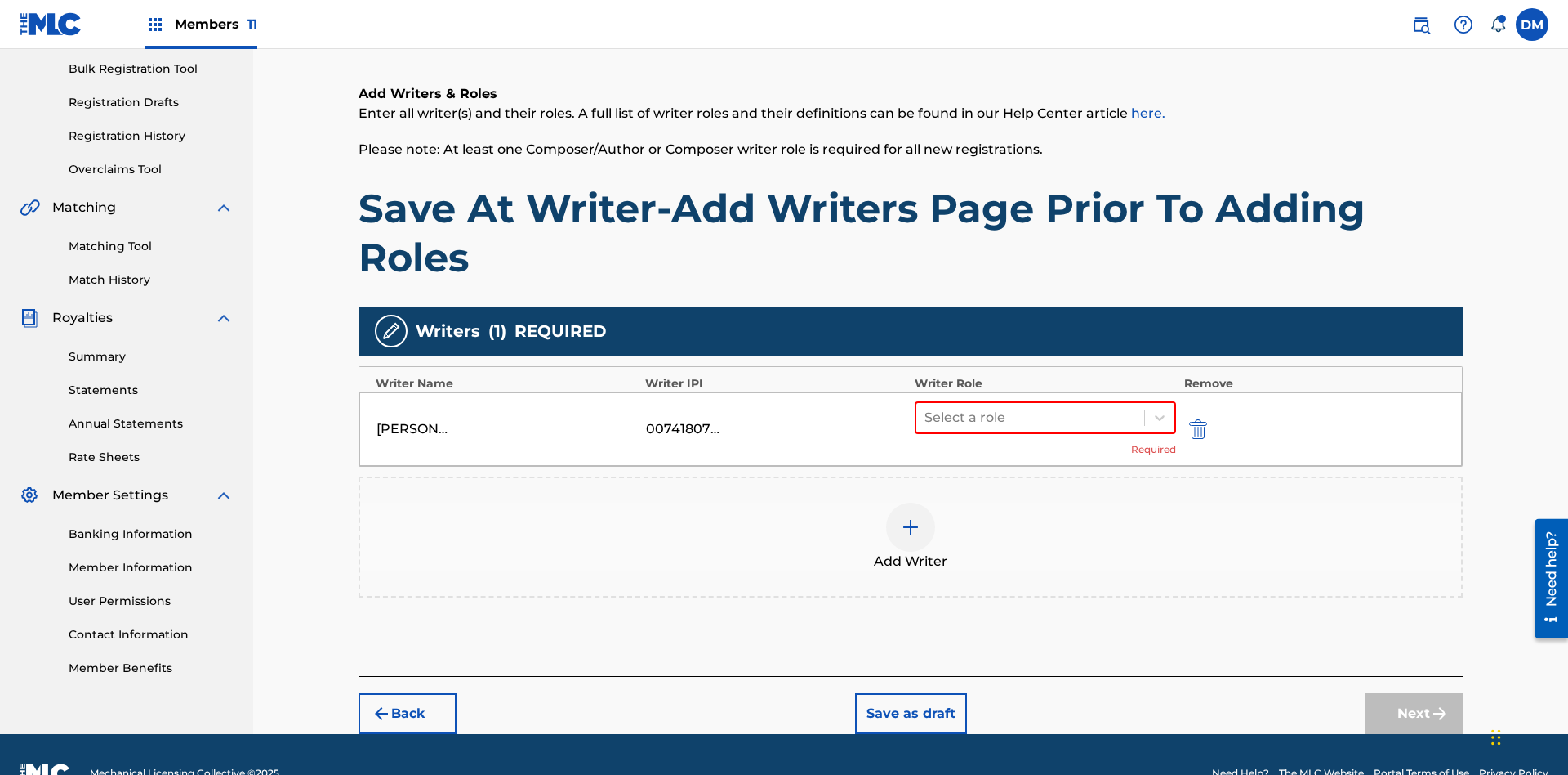
click at [910, 693] on button "Save as draft" at bounding box center [911, 713] width 112 height 40
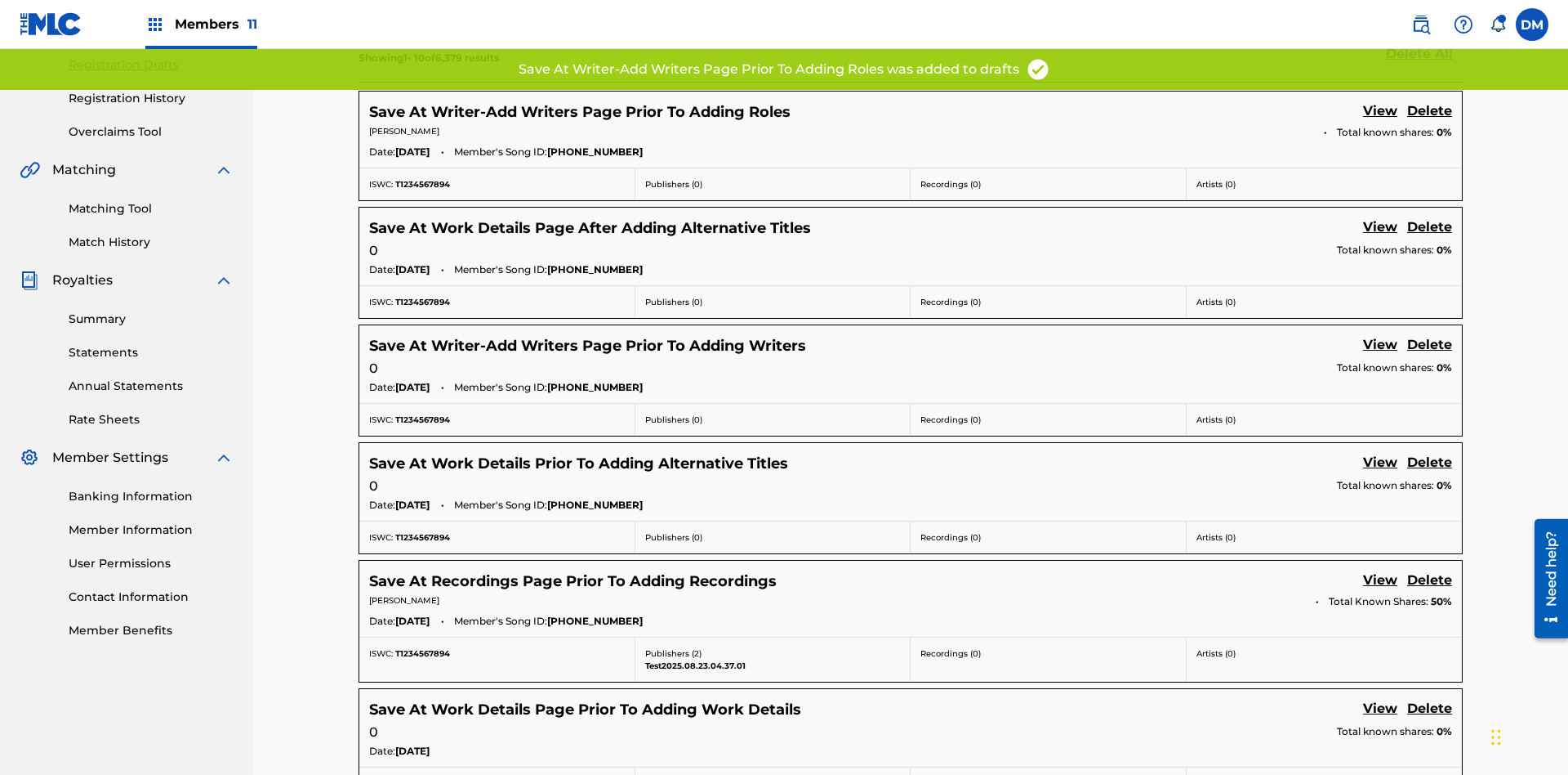
click at [1381, 109] on link "View" at bounding box center [1380, 113] width 35 height 22
